Goal: Check status: Check status

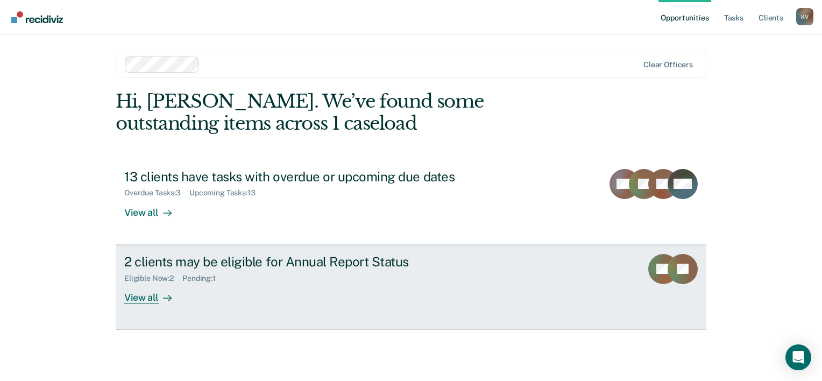
click at [146, 298] on div "View all" at bounding box center [154, 292] width 60 height 21
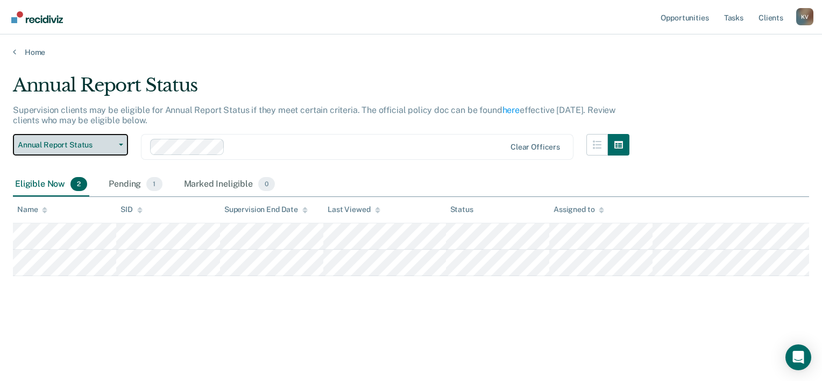
click at [107, 140] on span "Annual Report Status" at bounding box center [66, 144] width 97 height 9
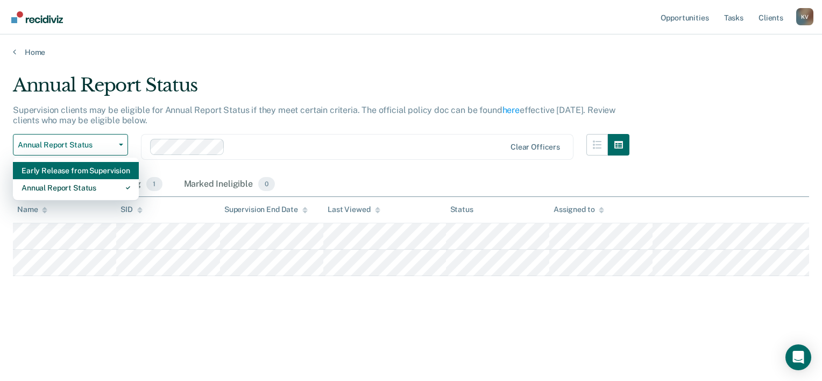
click at [96, 172] on div "Early Release from Supervision" at bounding box center [76, 170] width 109 height 17
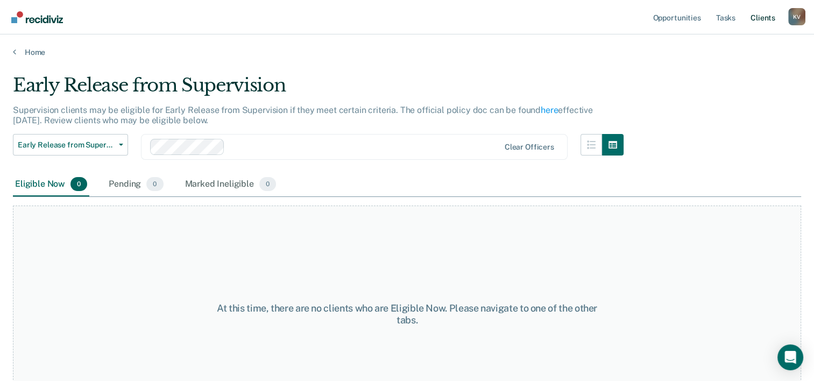
click at [755, 19] on link "Client s" at bounding box center [762, 17] width 29 height 34
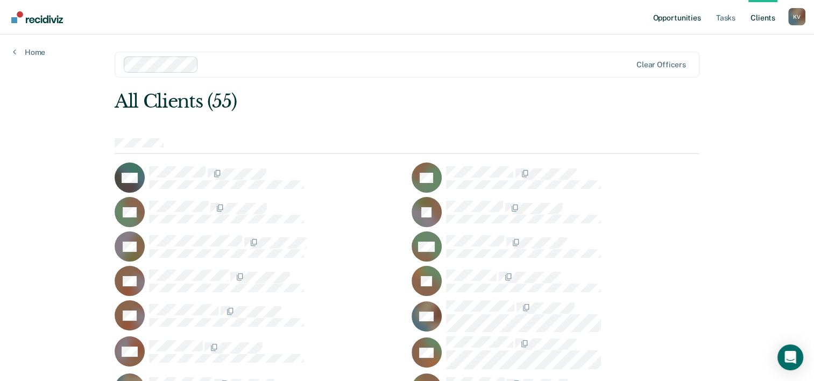
click at [684, 12] on link "Opportunities" at bounding box center [676, 17] width 52 height 34
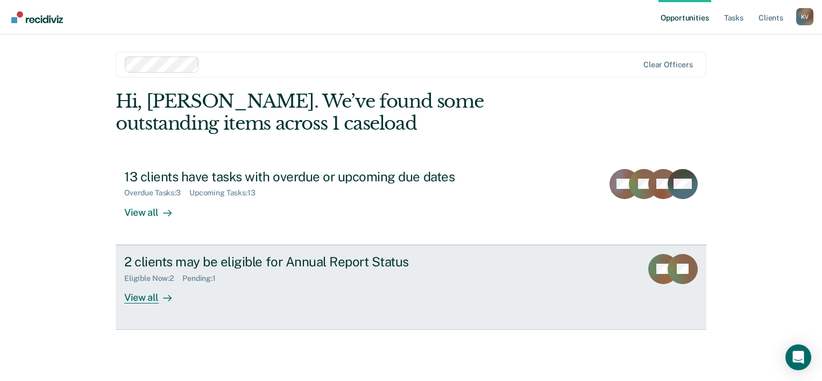
click at [207, 276] on div "Pending : 1" at bounding box center [203, 278] width 42 height 9
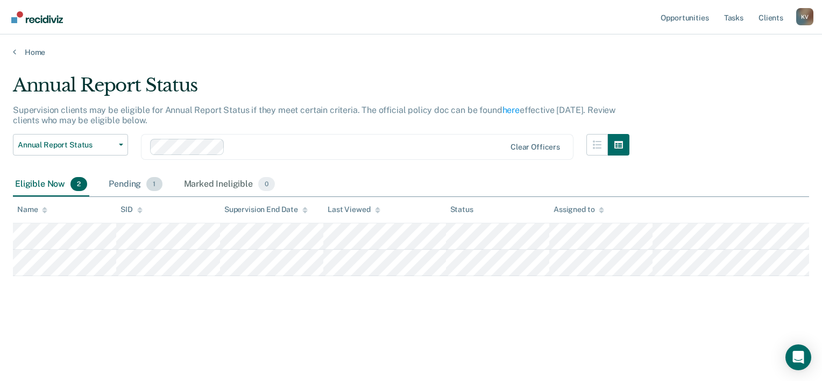
click at [155, 184] on span "1" at bounding box center [154, 184] width 16 height 14
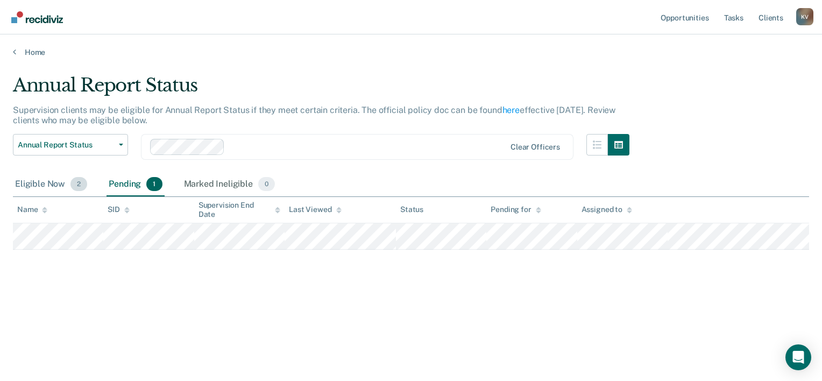
click at [77, 184] on span "2" at bounding box center [78, 184] width 17 height 14
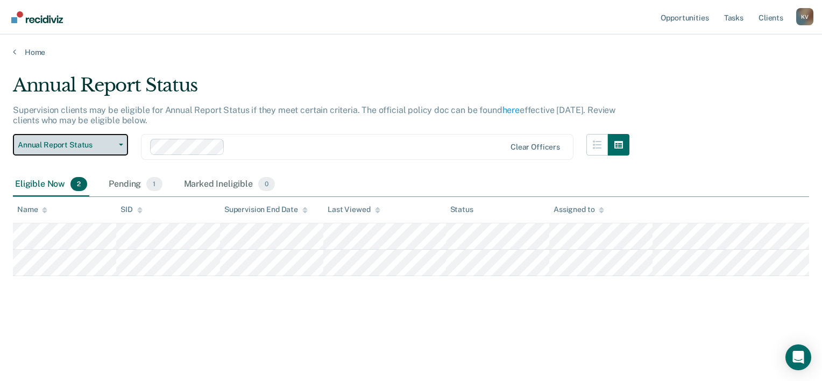
click at [120, 141] on button "Annual Report Status" at bounding box center [70, 145] width 115 height 22
click at [351, 33] on nav "Opportunities Tasks Client s Karina Verdier K V Profile How it works Log Out" at bounding box center [411, 17] width 805 height 34
click at [356, 29] on nav "Opportunities Tasks Client s Karina Verdier K V Profile How it works Log Out" at bounding box center [411, 17] width 805 height 34
click at [126, 183] on div "Pending 1" at bounding box center [136, 185] width 58 height 24
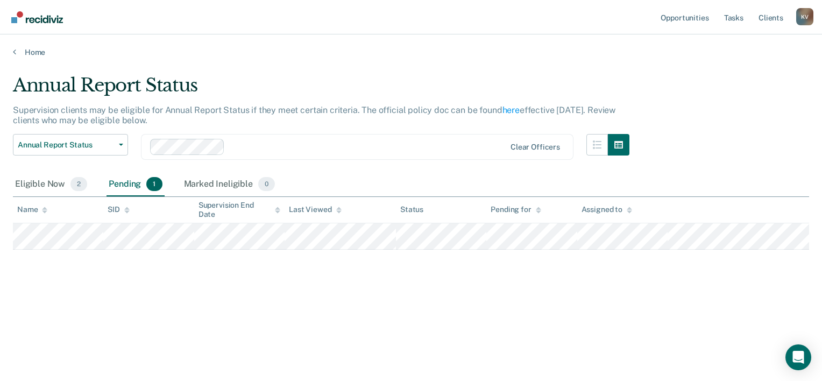
click at [126, 183] on div "Pending 1" at bounding box center [136, 185] width 58 height 24
click at [69, 186] on div "Eligible Now 2" at bounding box center [51, 185] width 76 height 24
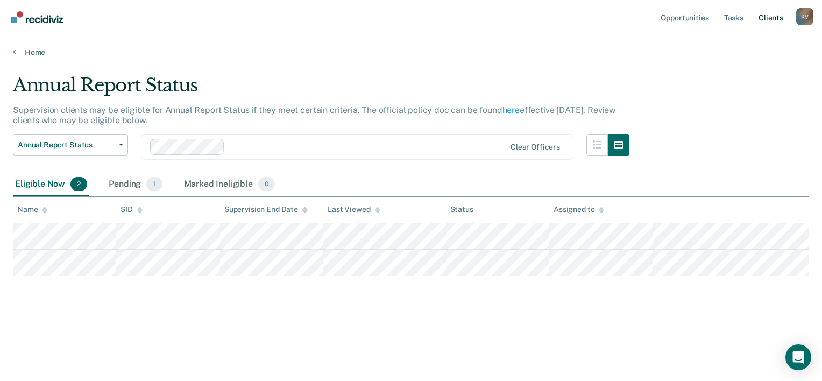
click at [776, 23] on link "Client s" at bounding box center [770, 17] width 29 height 34
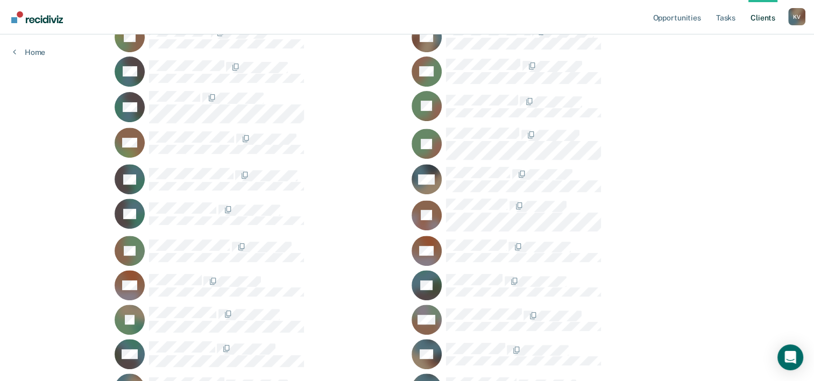
scroll to position [785, 0]
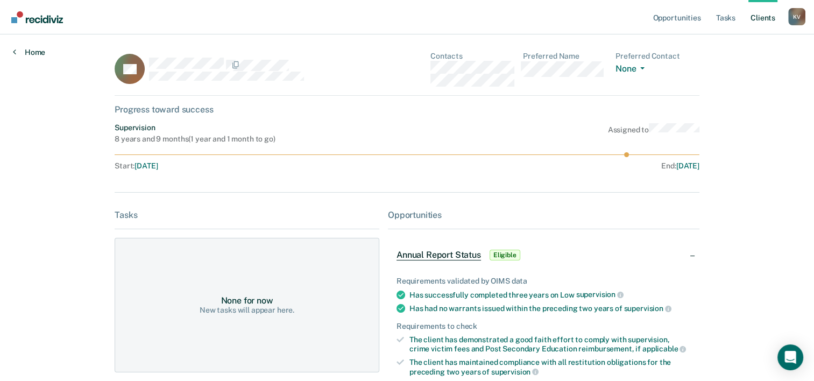
click at [32, 52] on link "Home" at bounding box center [29, 52] width 32 height 10
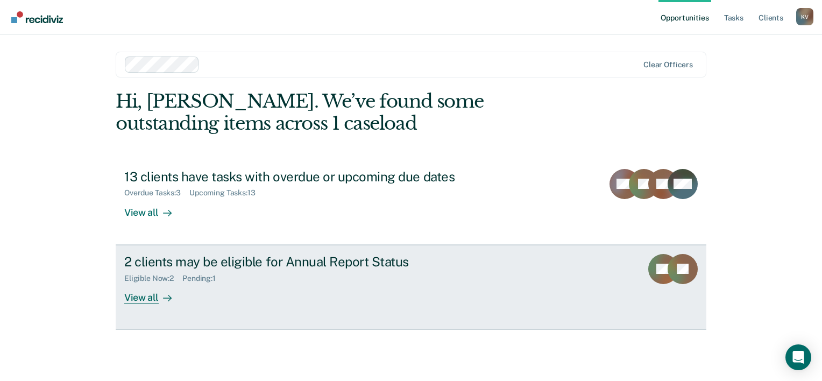
click at [160, 276] on div "Eligible Now : 2" at bounding box center [153, 278] width 58 height 9
